Goal: Task Accomplishment & Management: Complete application form

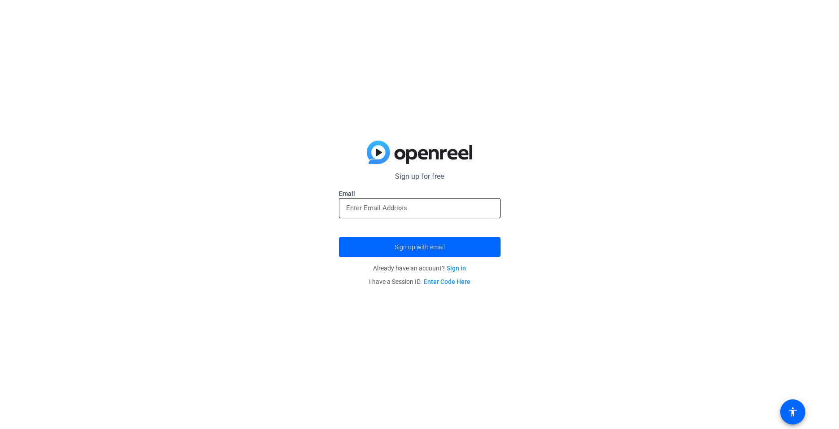
click at [424, 208] on input "email" at bounding box center [419, 207] width 147 height 11
click at [452, 246] on span "submit" at bounding box center [420, 247] width 162 height 22
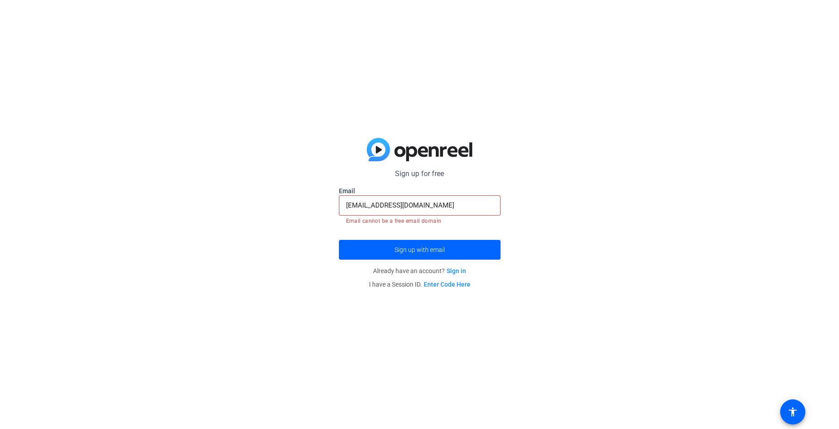
drag, startPoint x: 429, startPoint y: 200, endPoint x: 315, endPoint y: 205, distance: 114.1
click at [315, 205] on div "Sign up for free Email ufomba@gmail.com Email cannot be a free email domain Sig…" at bounding box center [419, 214] width 839 height 429
drag, startPoint x: 419, startPoint y: 206, endPoint x: 286, endPoint y: 198, distance: 132.7
click at [346, 200] on input "ufomba@gmail.com" at bounding box center [419, 205] width 147 height 11
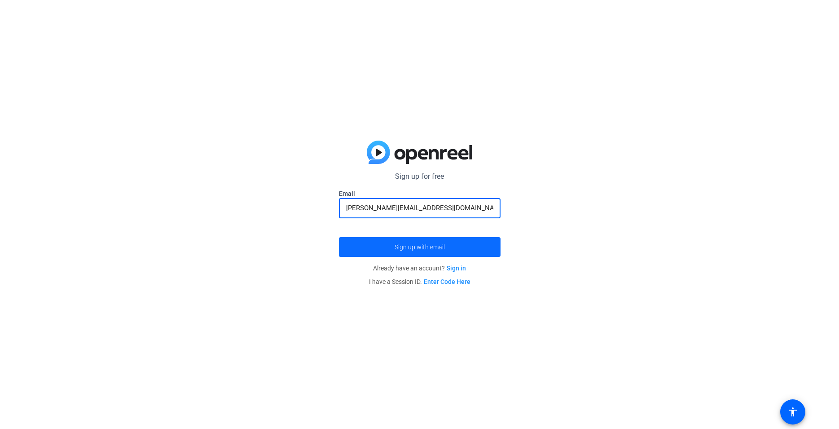
type input "[PERSON_NAME][EMAIL_ADDRESS][DOMAIN_NAME]"
click at [435, 247] on span "Sign up with email" at bounding box center [420, 247] width 50 height 0
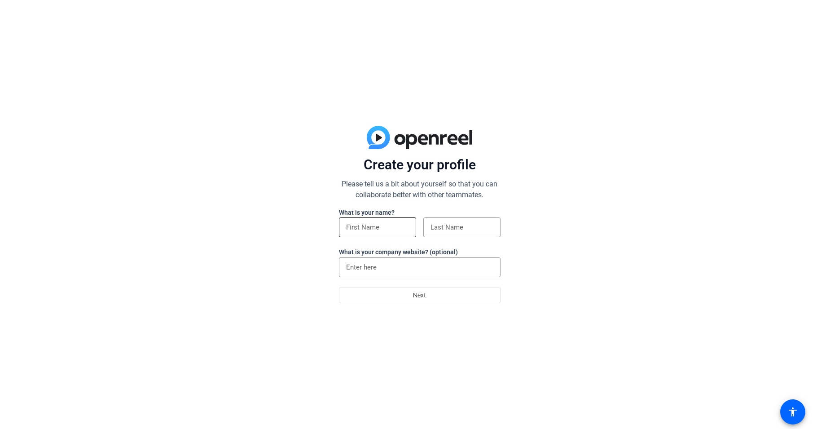
click at [379, 230] on input at bounding box center [377, 227] width 63 height 11
type input "[PERSON_NAME]"
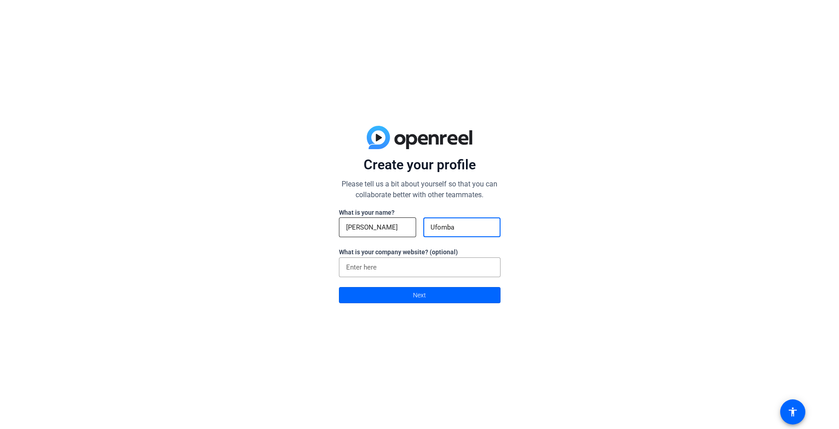
type input "Ufomba"
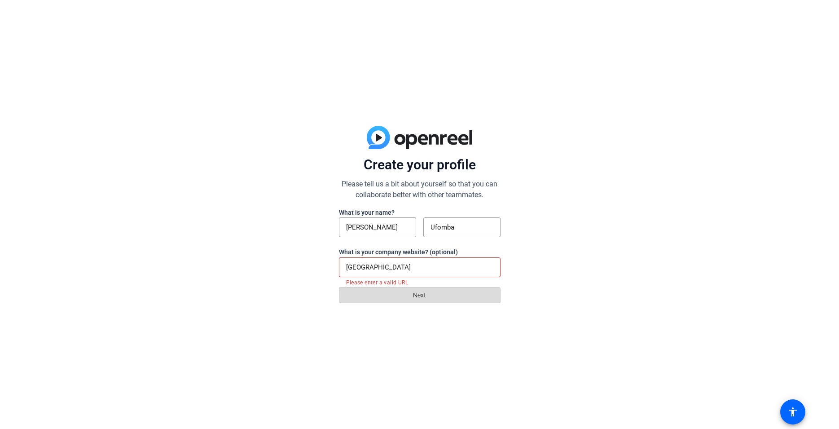
click at [440, 297] on span at bounding box center [419, 295] width 161 height 22
drag, startPoint x: 416, startPoint y: 267, endPoint x: 271, endPoint y: 272, distance: 145.1
click at [346, 272] on input "[GEOGRAPHIC_DATA]" at bounding box center [419, 267] width 147 height 11
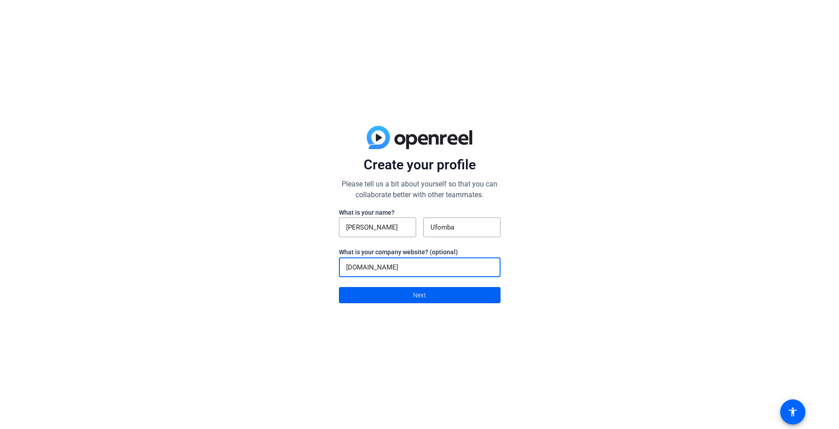
type input "[DOMAIN_NAME]"
click at [403, 297] on span at bounding box center [419, 295] width 161 height 22
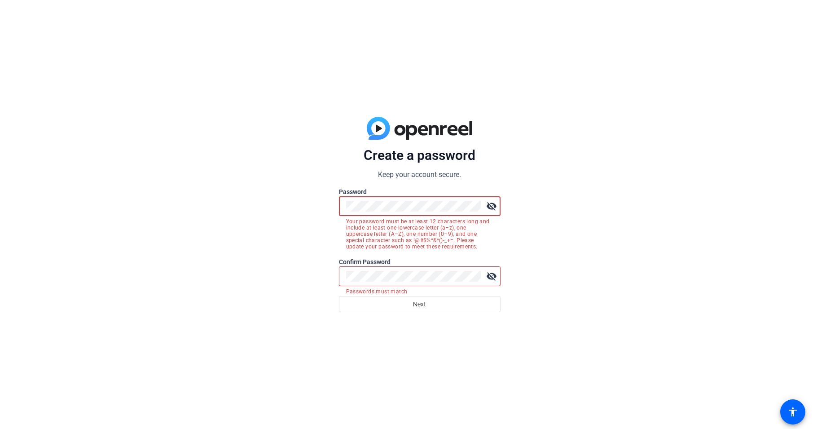
click at [494, 204] on mat-icon "visibility_off" at bounding box center [492, 206] width 18 height 18
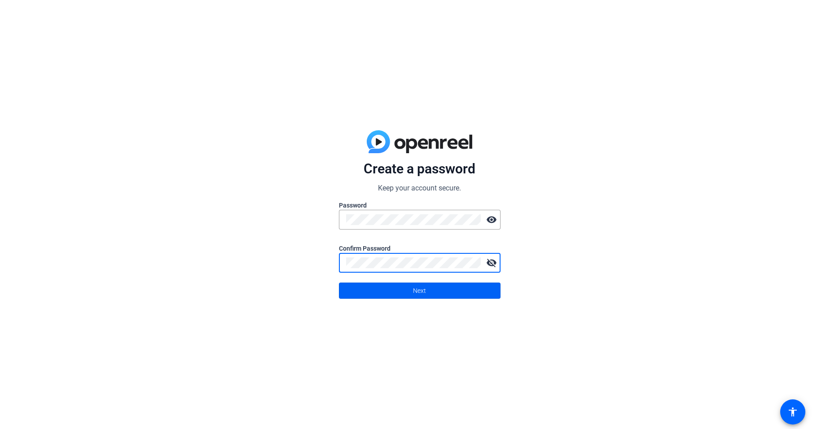
click at [451, 292] on span at bounding box center [419, 291] width 161 height 22
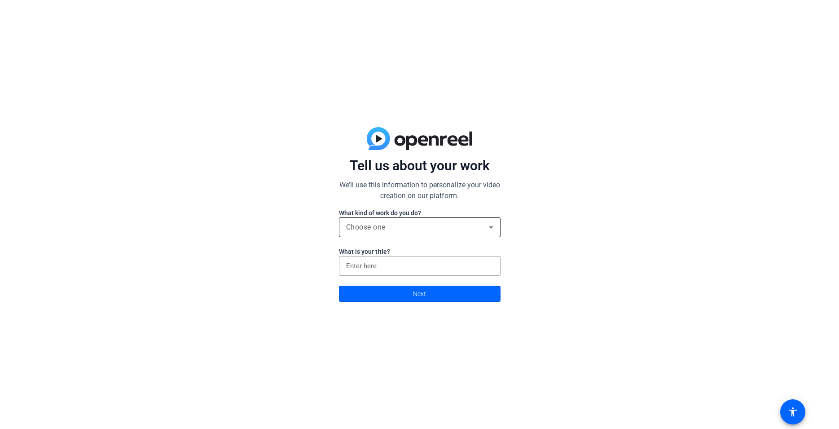
click at [460, 231] on div "Choose one" at bounding box center [417, 227] width 143 height 11
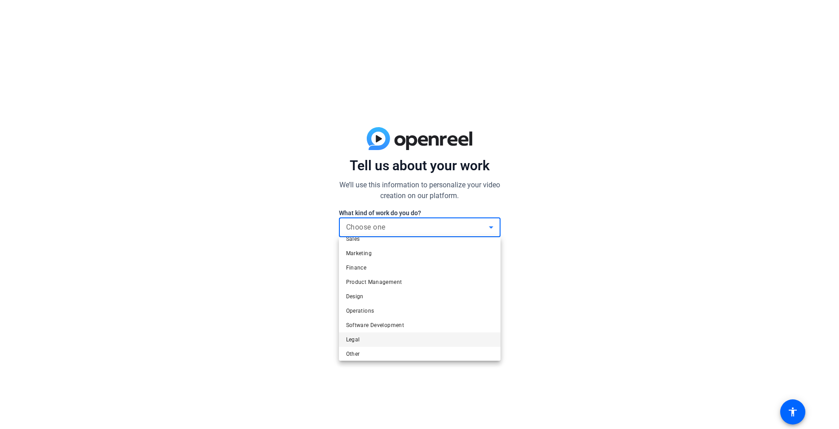
scroll to position [27, 0]
click at [380, 347] on mat-option "Other" at bounding box center [420, 349] width 162 height 14
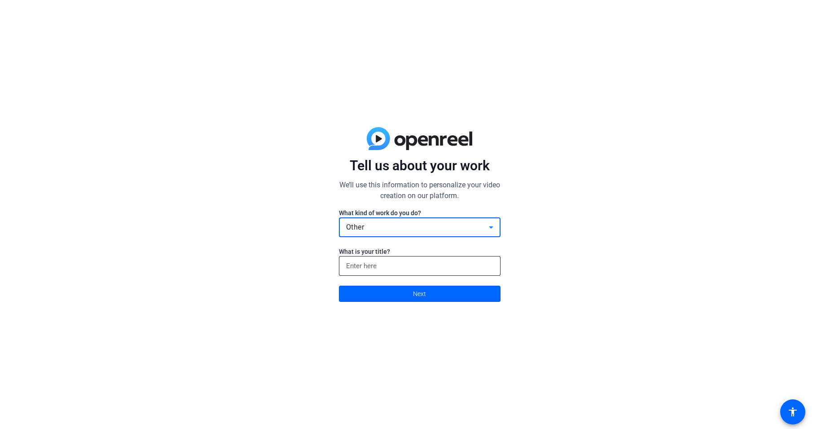
click at [406, 268] on input at bounding box center [419, 265] width 147 height 11
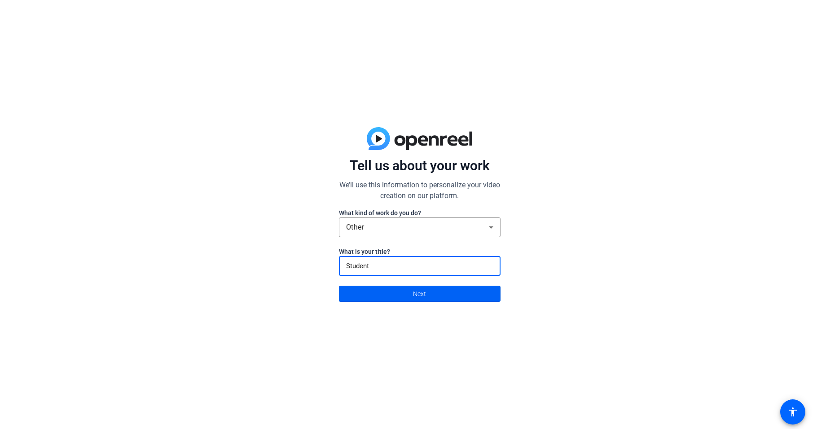
type input "Student"
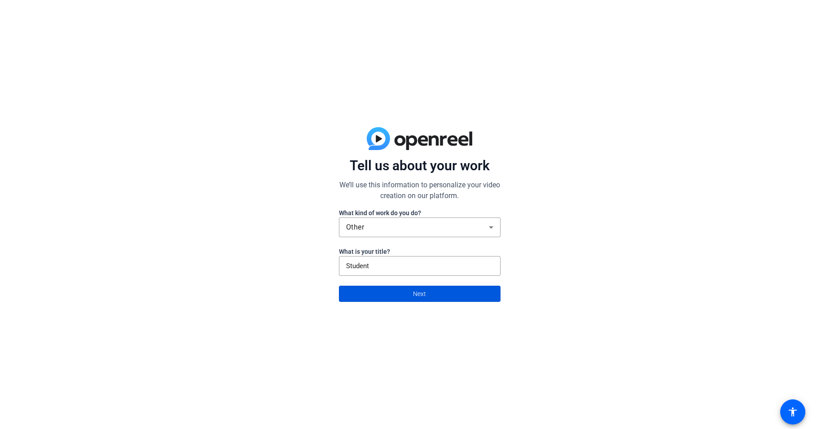
click at [442, 294] on span at bounding box center [419, 294] width 161 height 22
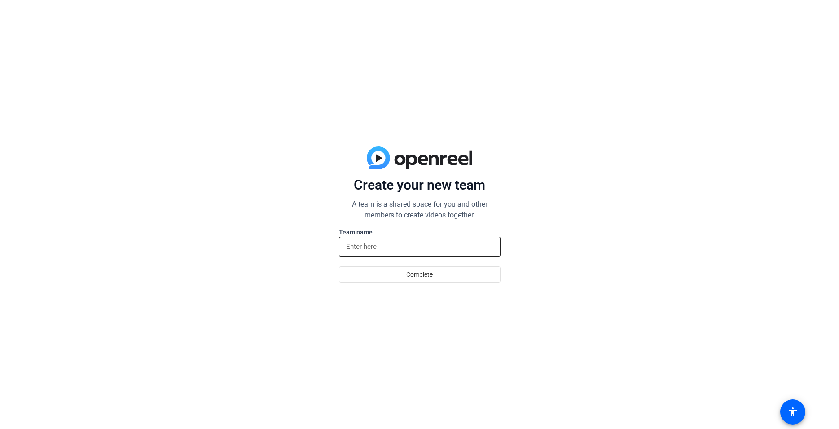
click at [418, 249] on input at bounding box center [419, 246] width 147 height 11
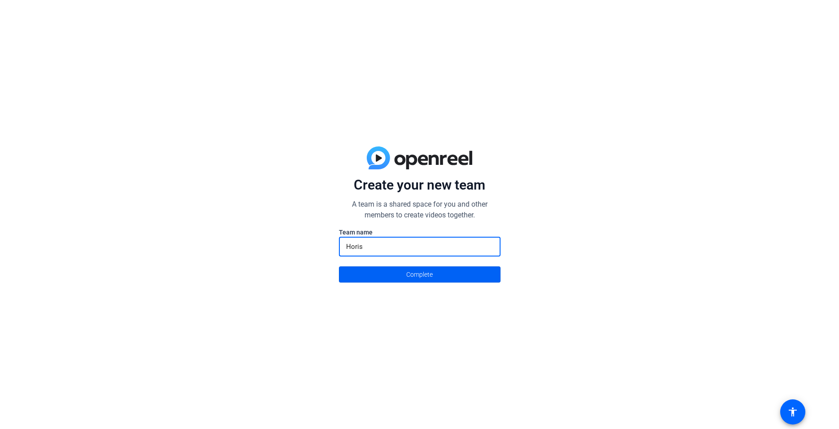
type input "Horis"
click at [442, 272] on span at bounding box center [419, 274] width 161 height 22
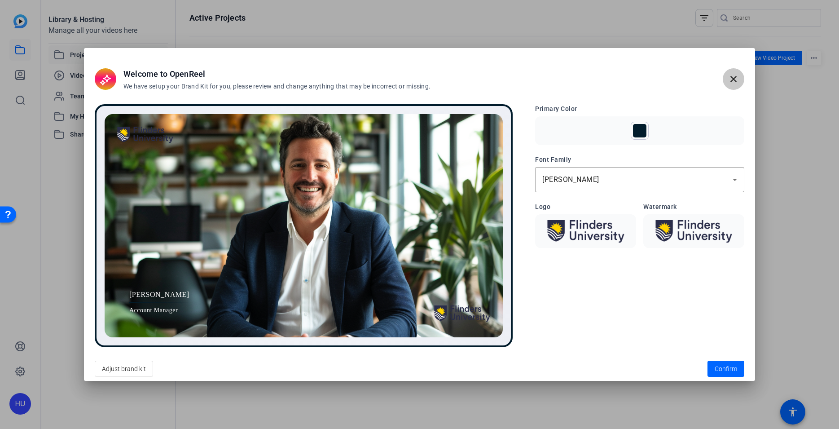
click at [734, 80] on mat-icon "close" at bounding box center [733, 79] width 11 height 11
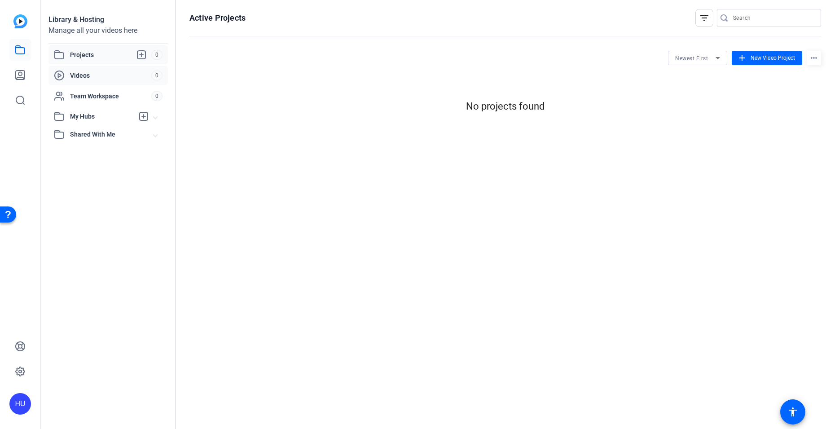
click at [75, 76] on span "Videos" at bounding box center [110, 75] width 81 height 9
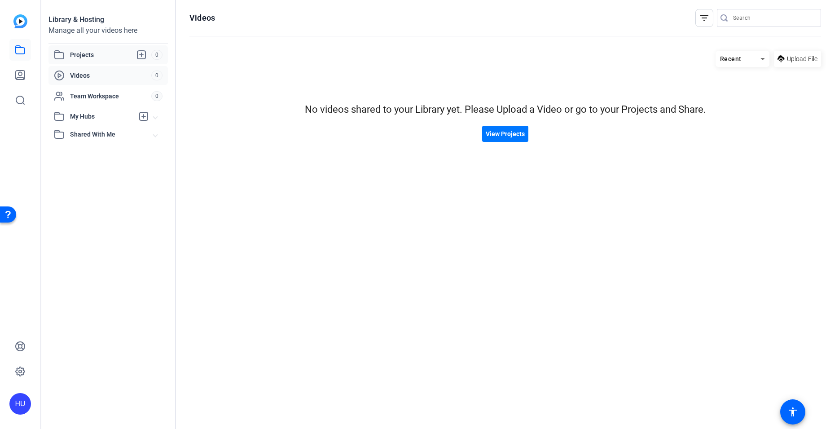
click at [91, 57] on span "Projects" at bounding box center [110, 54] width 81 height 11
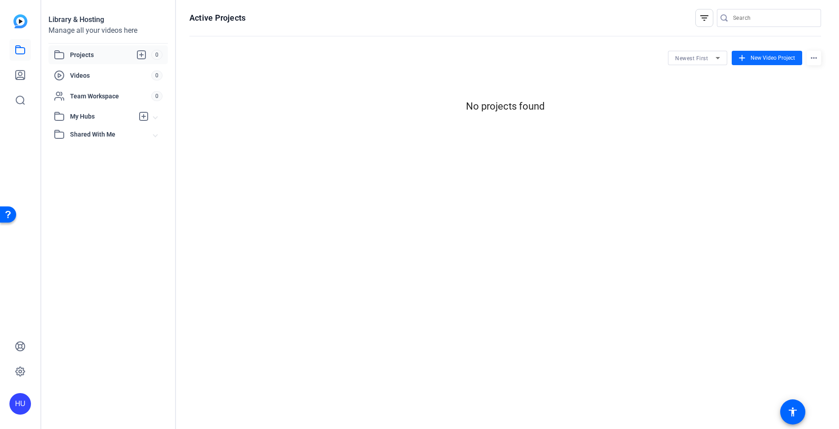
click at [759, 59] on span "New Video Project" at bounding box center [773, 58] width 44 height 8
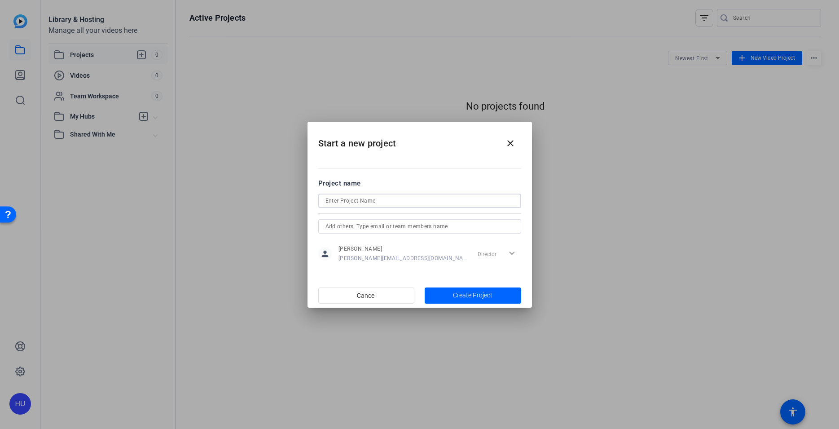
click at [365, 198] on input at bounding box center [419, 200] width 189 height 11
type input "Testing"
click at [464, 298] on span "Create Project" at bounding box center [473, 294] width 40 height 9
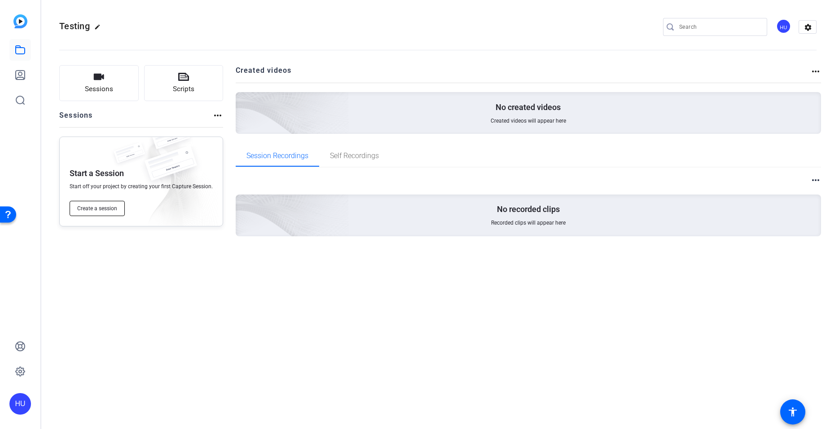
click at [115, 208] on span "Create a session" at bounding box center [97, 208] width 40 height 7
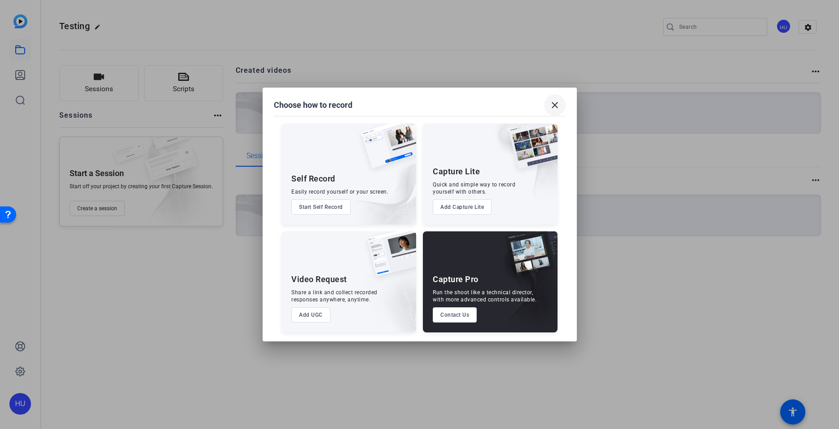
click at [553, 108] on mat-icon "close" at bounding box center [554, 105] width 11 height 11
